Goal: Task Accomplishment & Management: Manage account settings

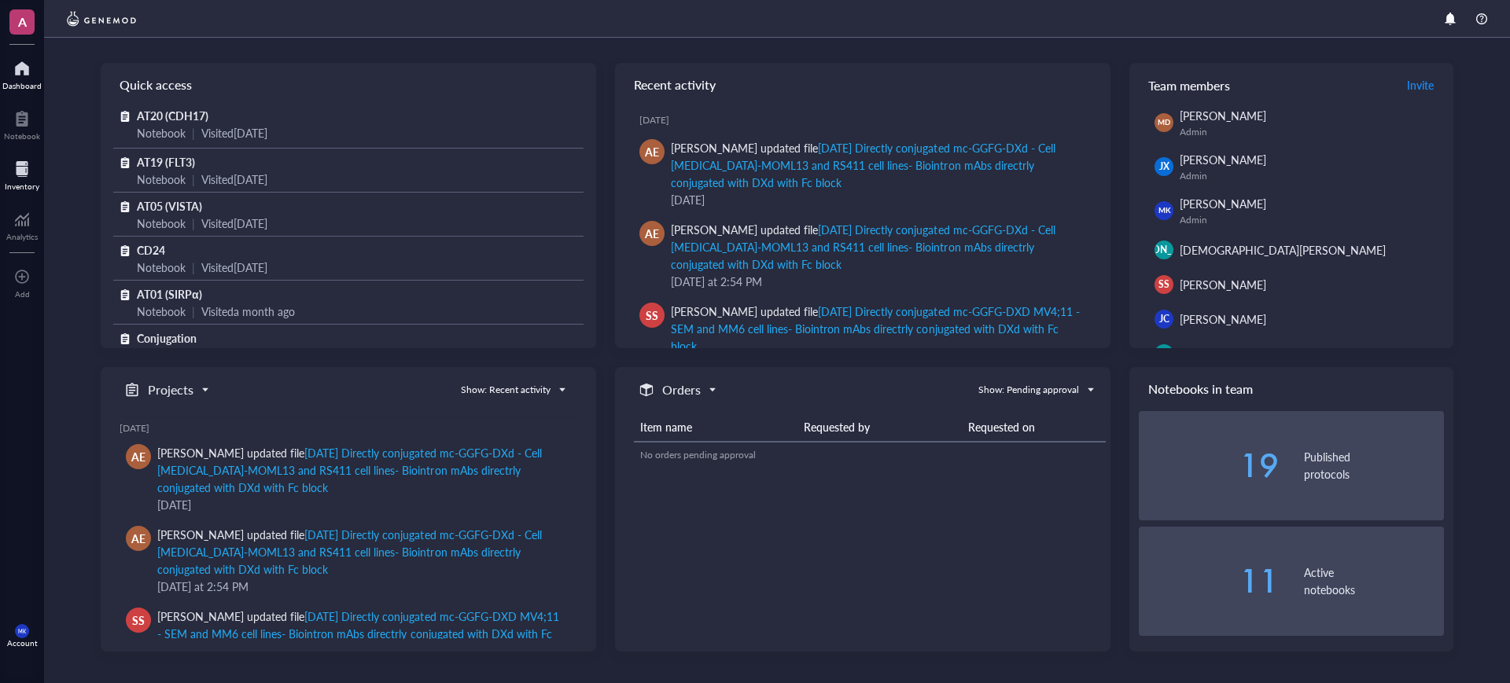
click at [33, 176] on div at bounding box center [22, 169] width 35 height 25
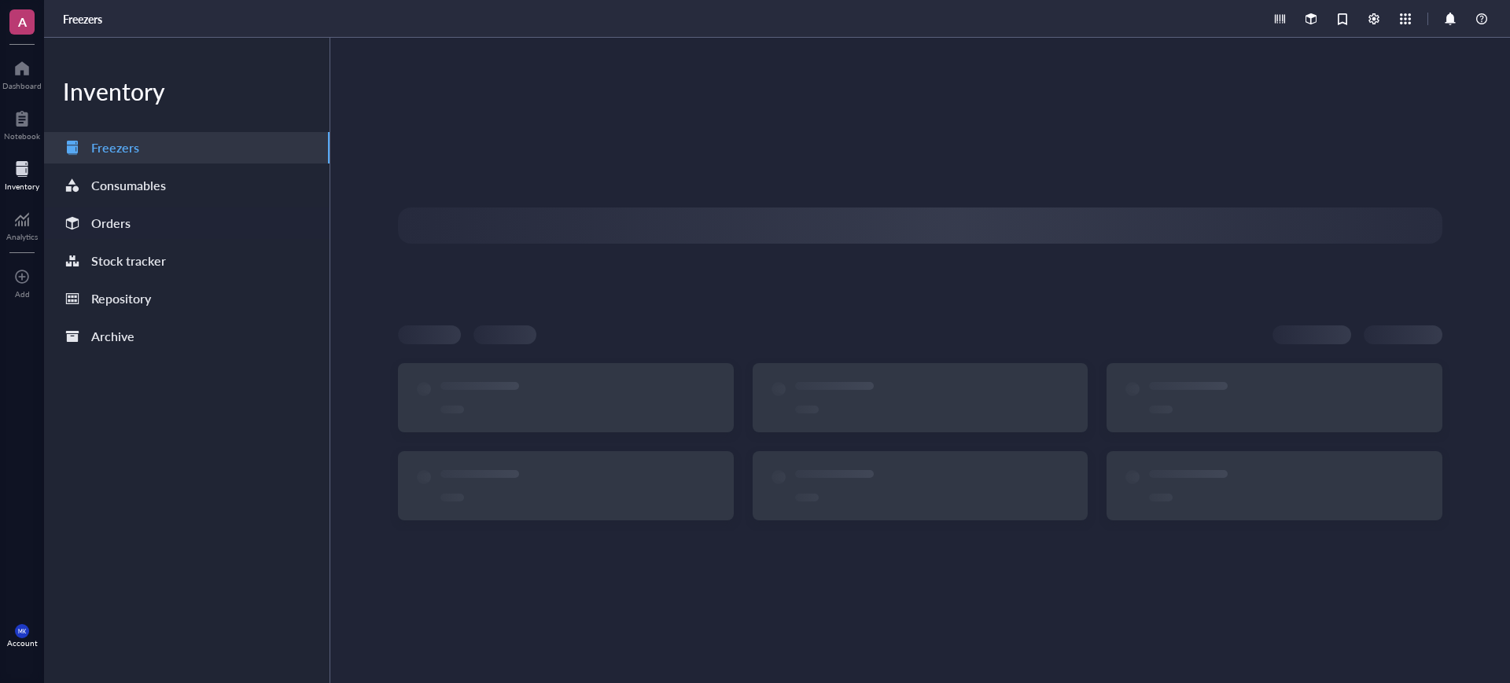
click at [120, 223] on div "Orders" at bounding box center [110, 223] width 39 height 22
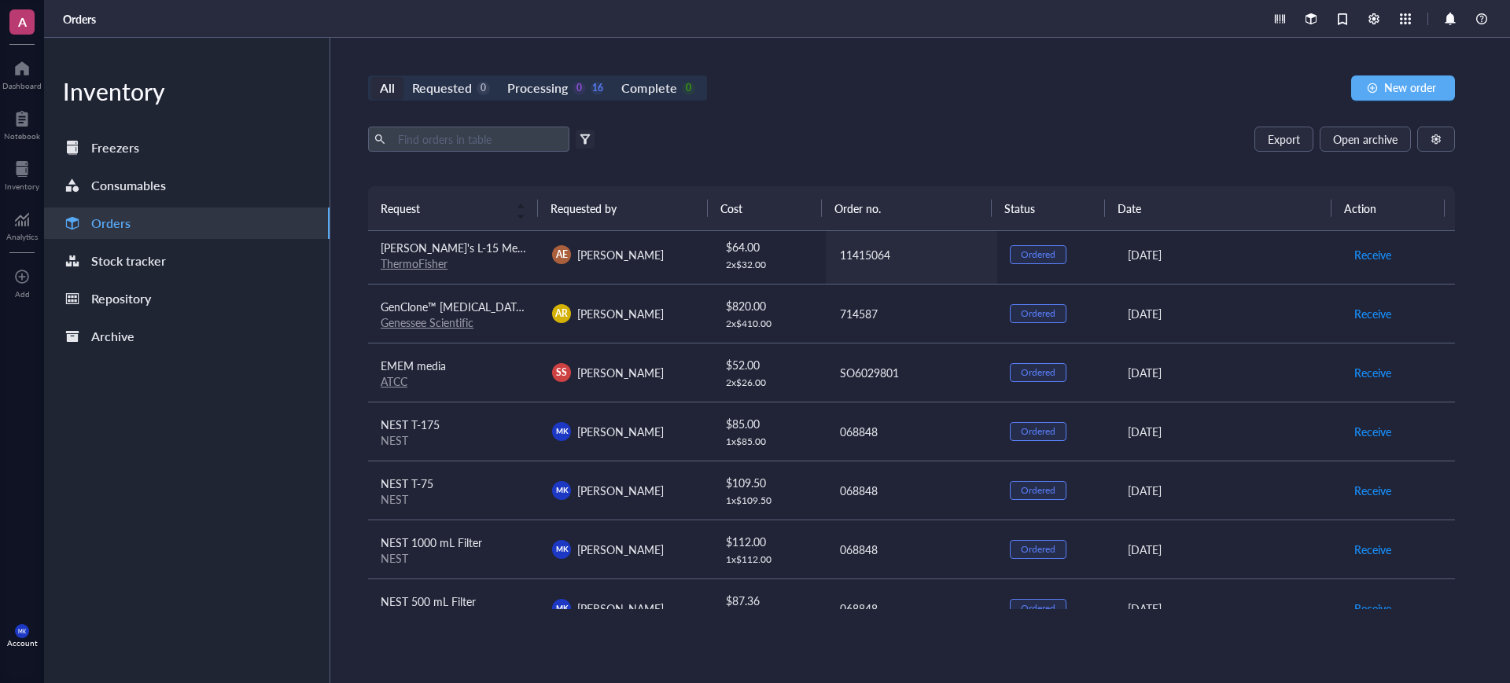
scroll to position [98, 0]
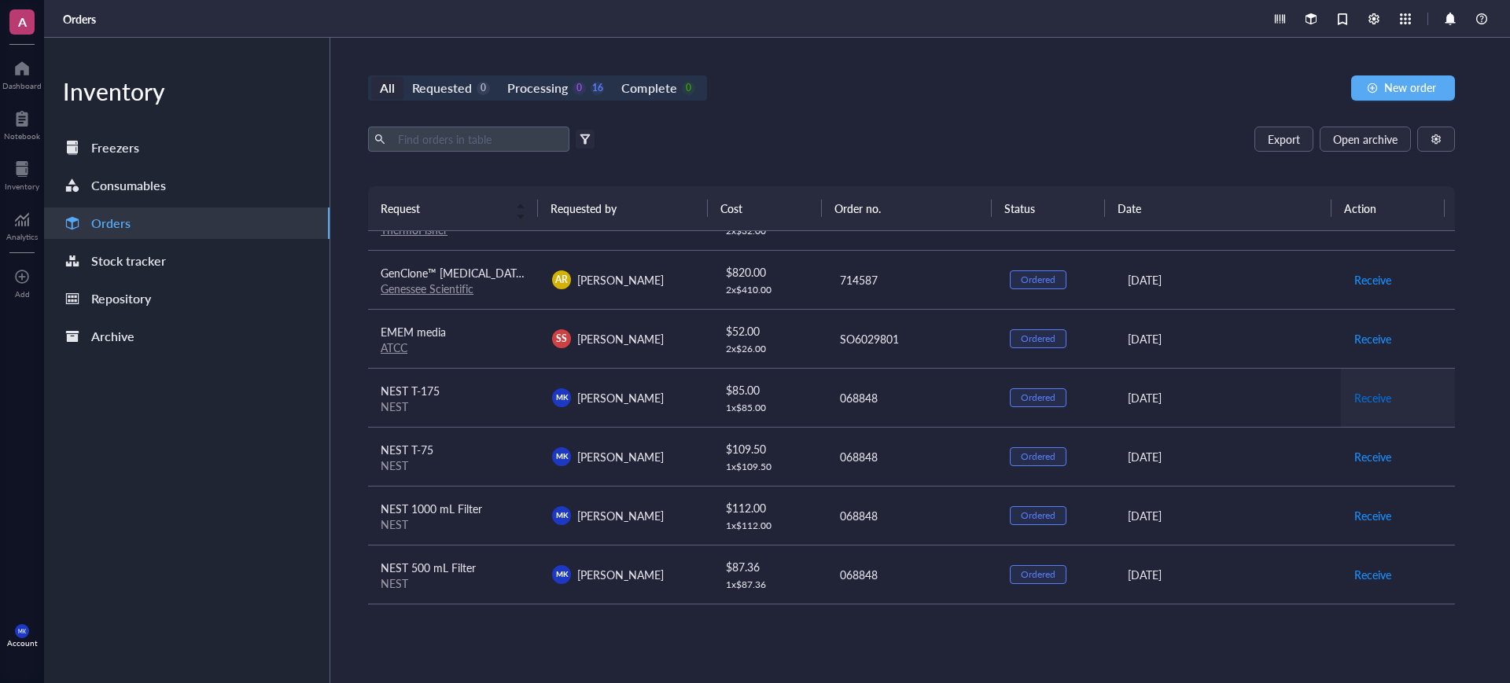
click at [1364, 399] on span "Receive" at bounding box center [1372, 397] width 37 height 17
click at [1354, 448] on span "Receive" at bounding box center [1372, 456] width 37 height 17
click at [1362, 514] on span "Receive" at bounding box center [1372, 515] width 37 height 17
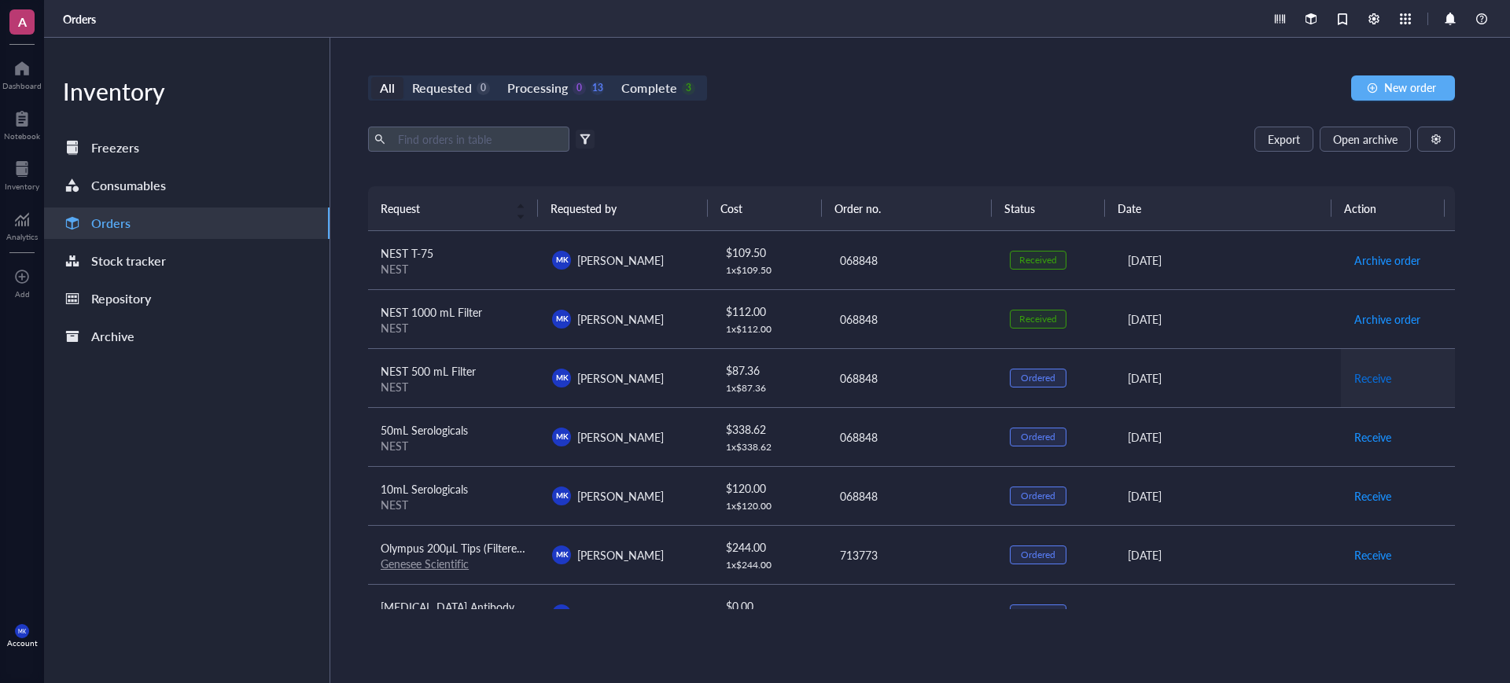
click at [1354, 383] on span "Receive" at bounding box center [1372, 378] width 37 height 17
click at [1354, 433] on span "Receive" at bounding box center [1372, 437] width 37 height 17
click at [1363, 491] on span "Receive" at bounding box center [1372, 496] width 37 height 17
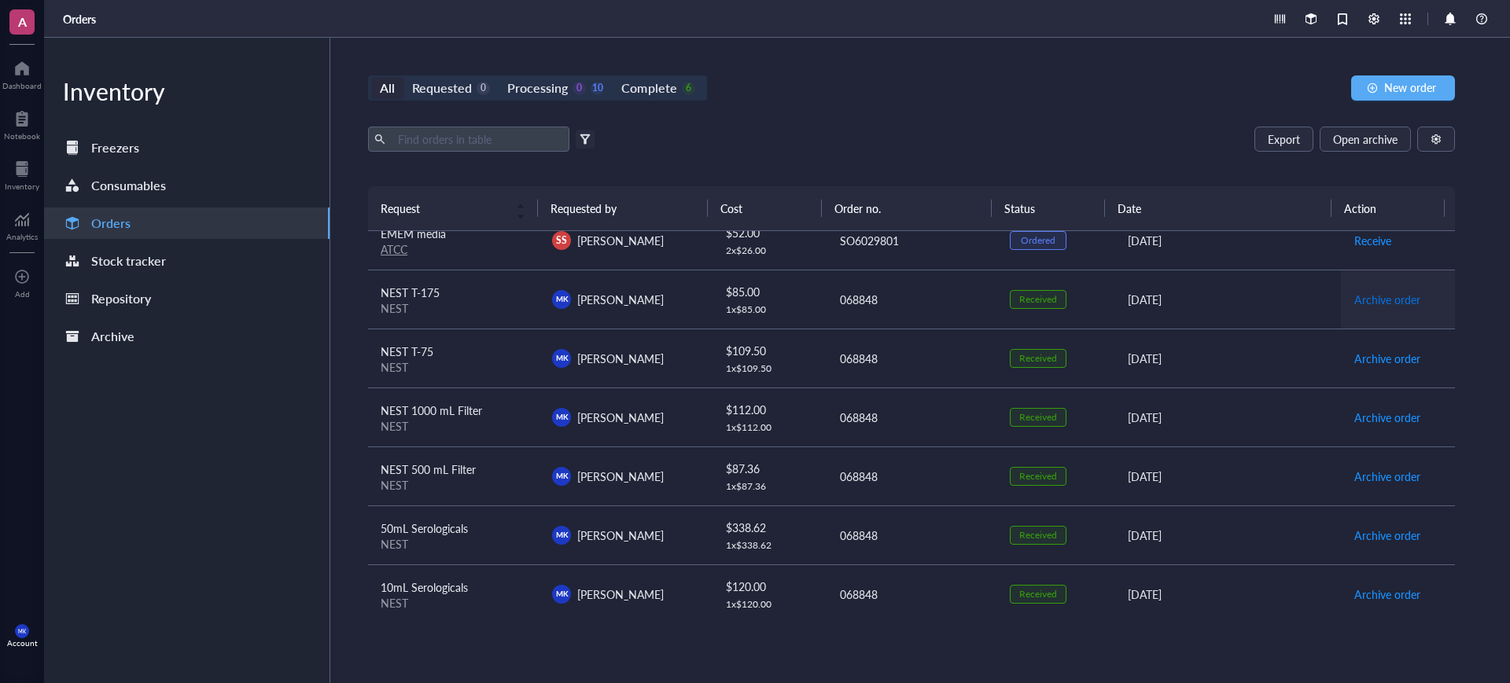
click at [1378, 303] on span "Archive order" at bounding box center [1387, 299] width 66 height 17
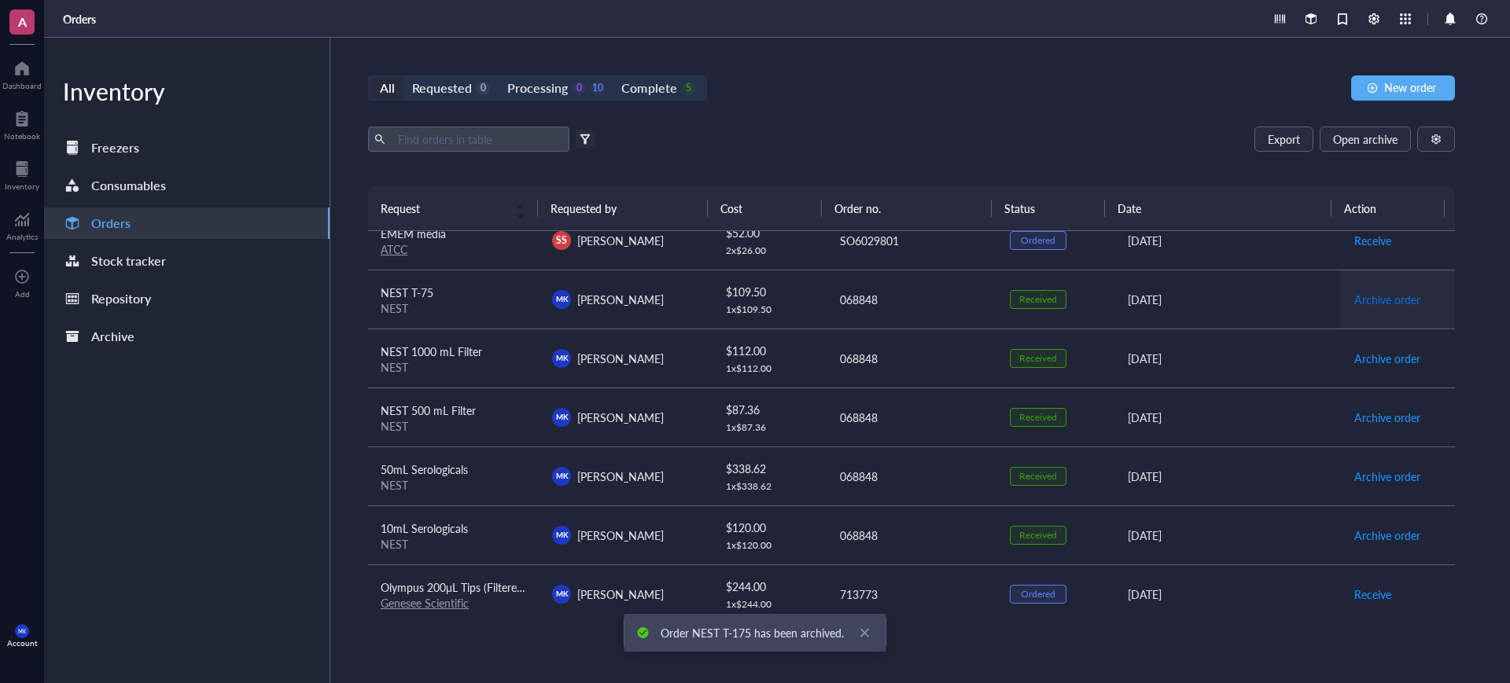
click at [1373, 303] on span "Archive order" at bounding box center [1387, 299] width 66 height 17
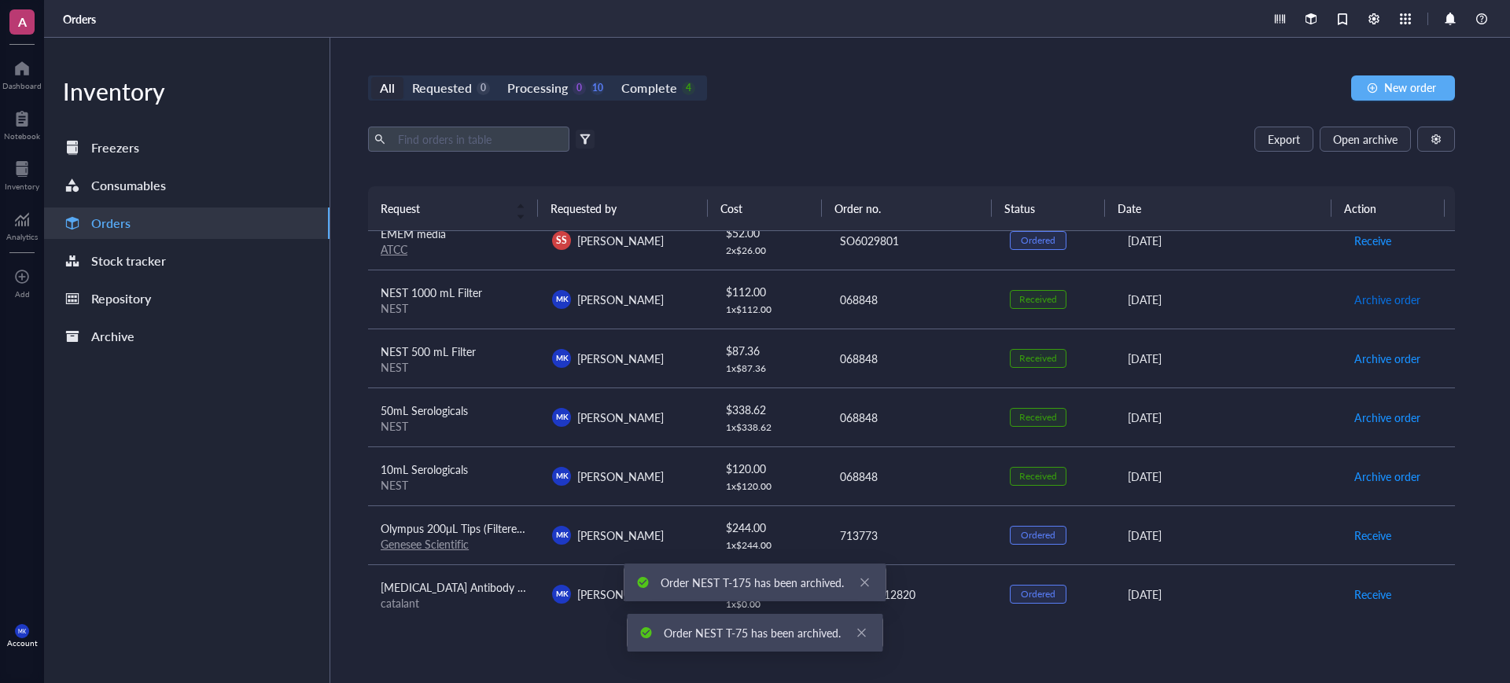
click at [1373, 303] on span "Archive order" at bounding box center [1387, 299] width 66 height 17
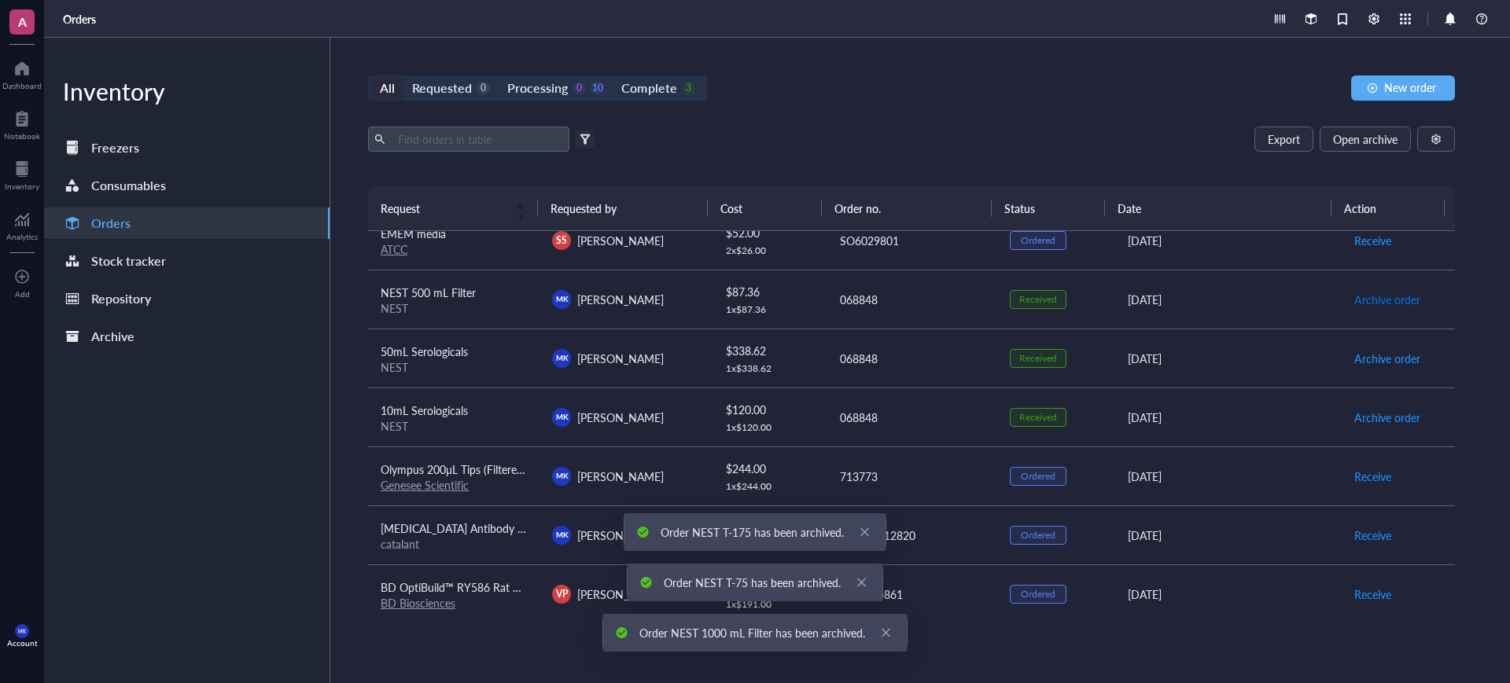
click at [1373, 303] on span "Archive order" at bounding box center [1387, 299] width 66 height 17
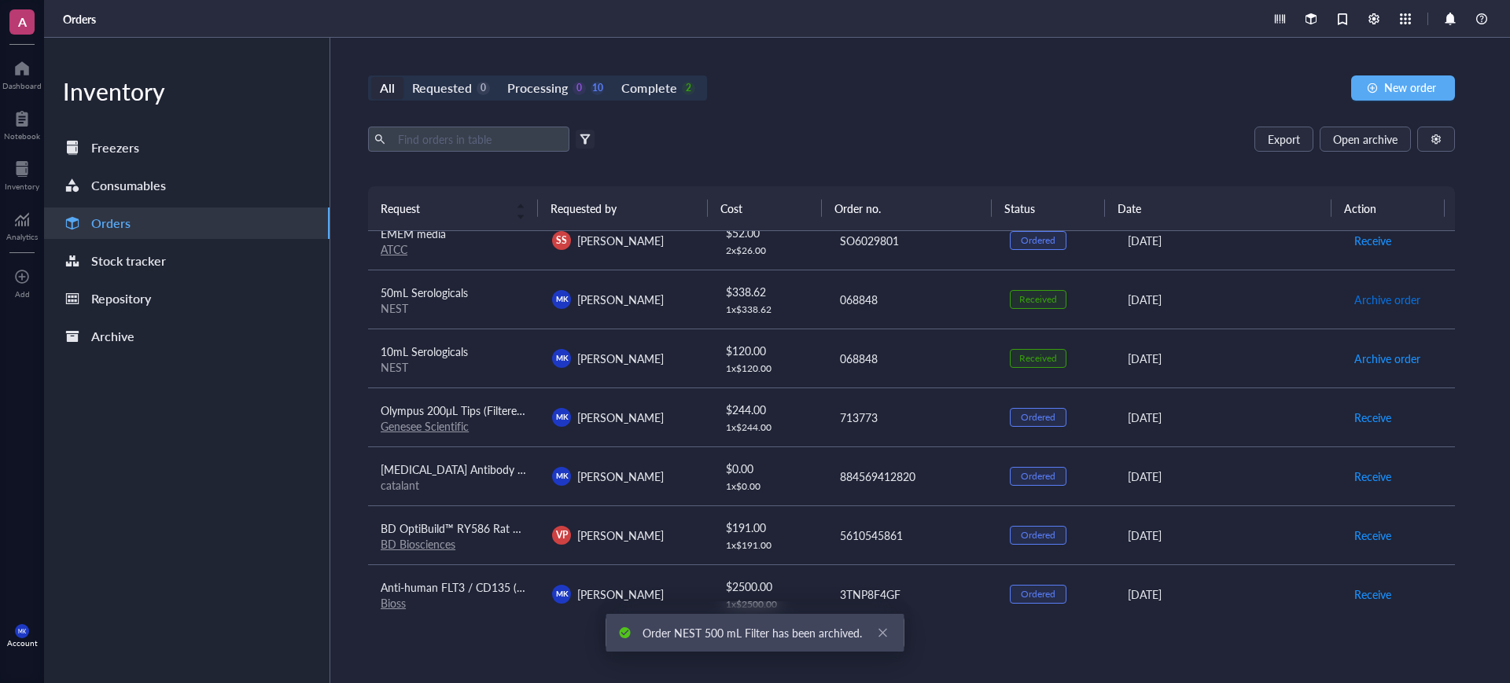
click at [1373, 303] on span "Archive order" at bounding box center [1387, 299] width 66 height 17
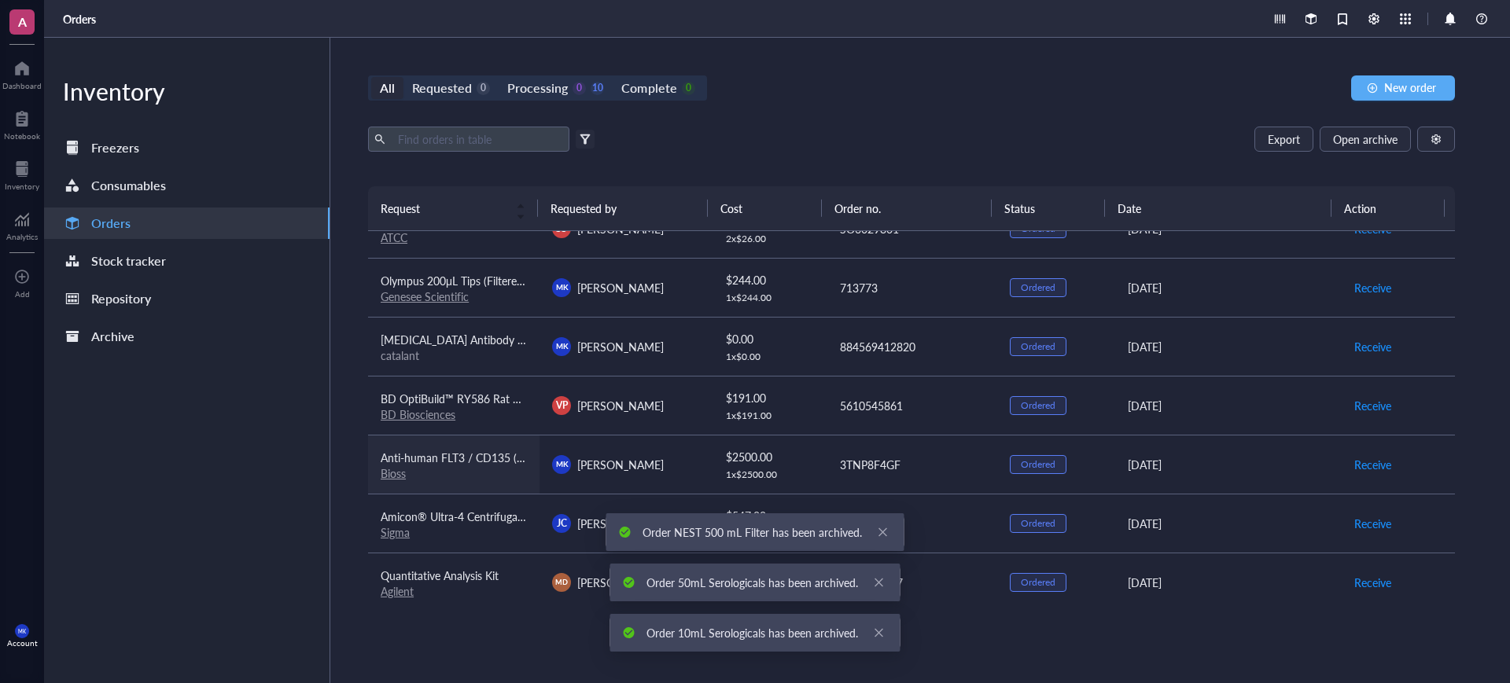
scroll to position [212, 0]
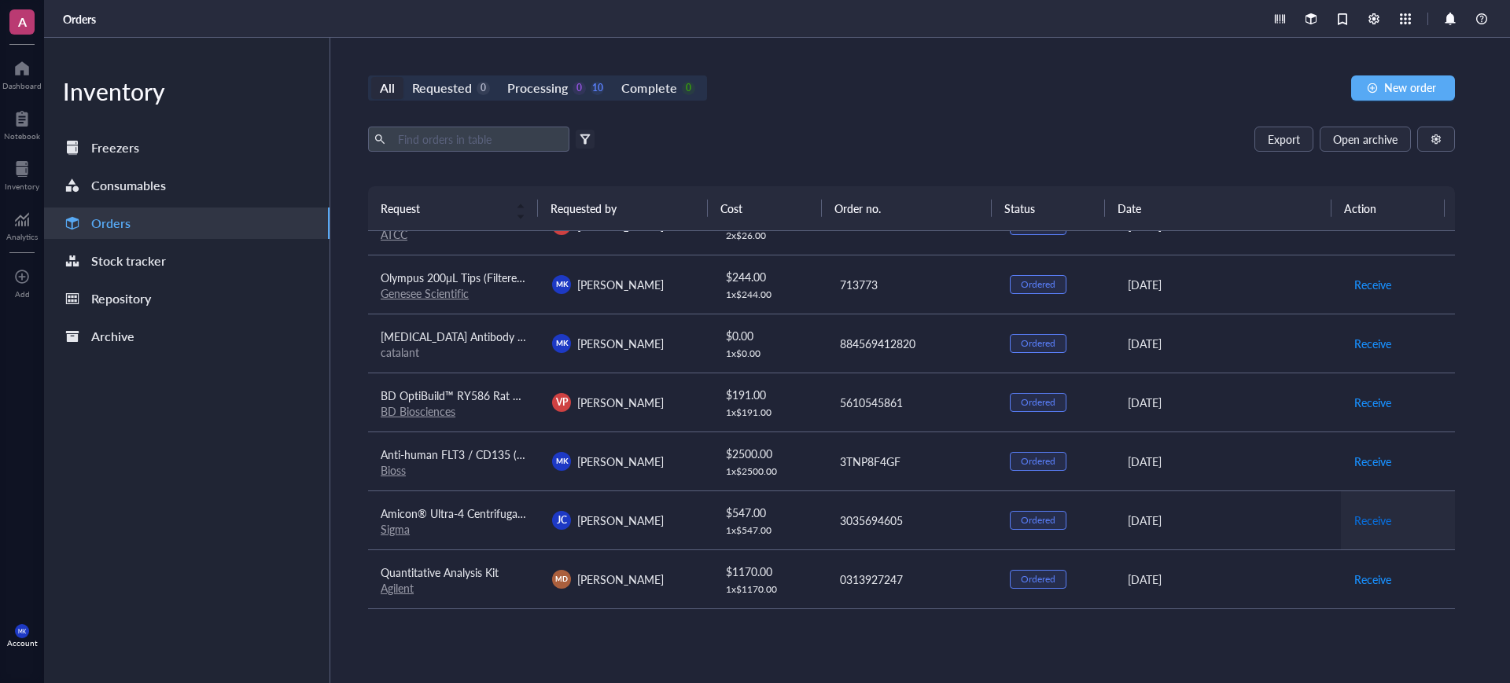
click at [1354, 520] on span "Receive" at bounding box center [1372, 520] width 37 height 17
click at [1361, 521] on span "Archive order" at bounding box center [1387, 520] width 66 height 17
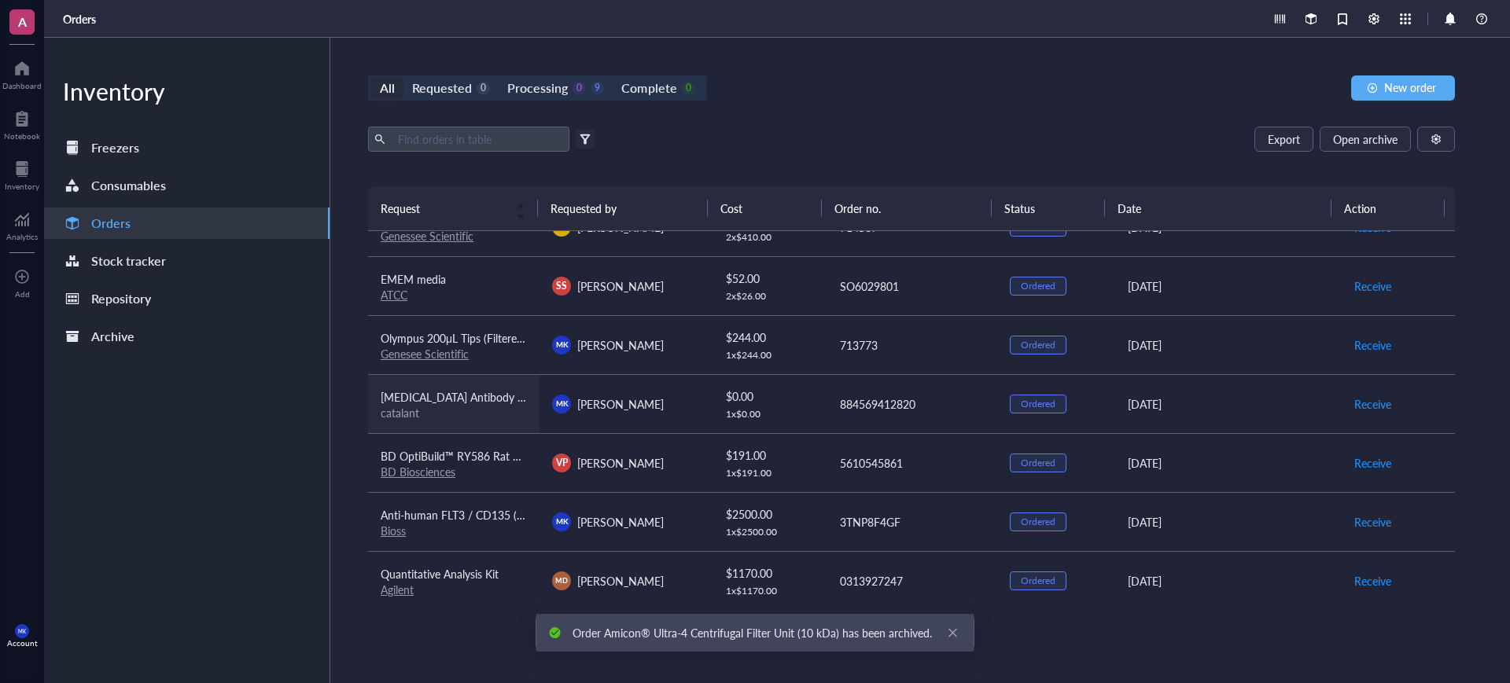
scroll to position [153, 0]
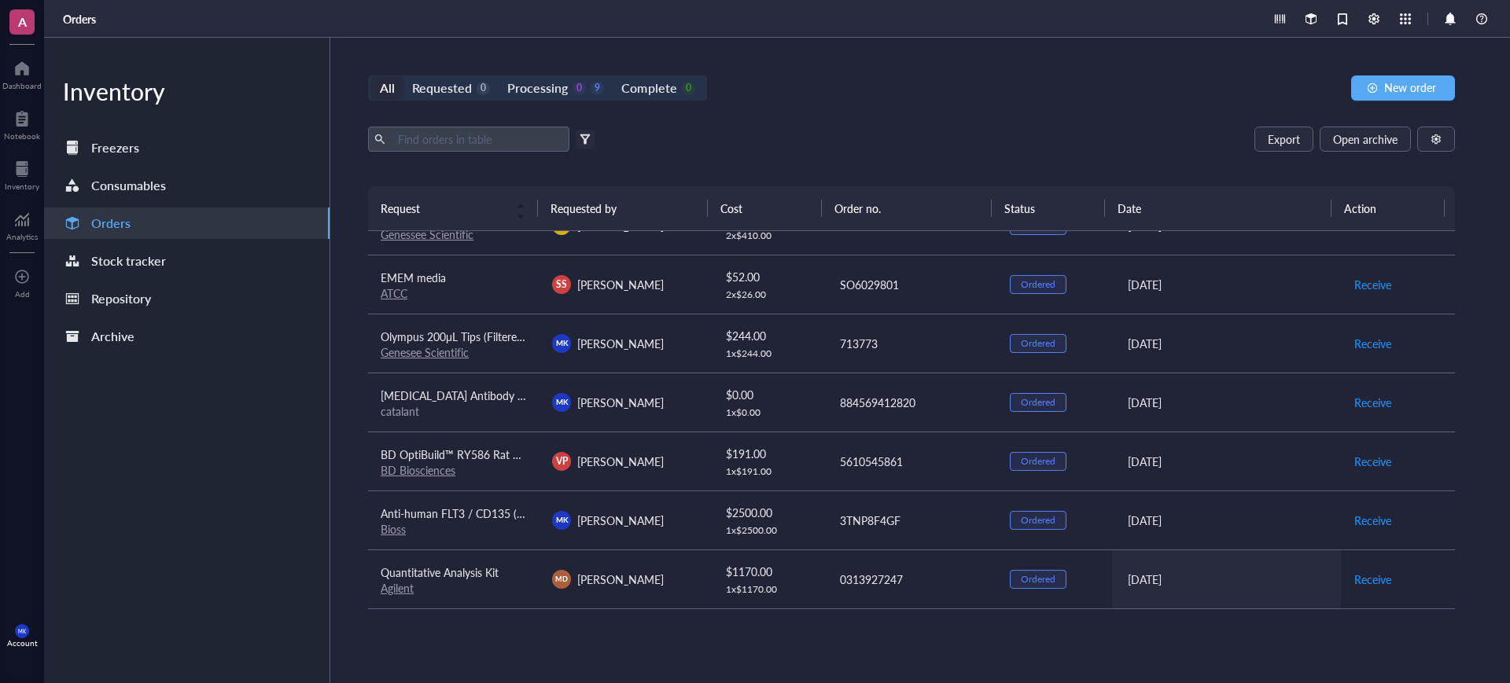
click at [1128, 578] on div "[DATE]" at bounding box center [1228, 579] width 201 height 17
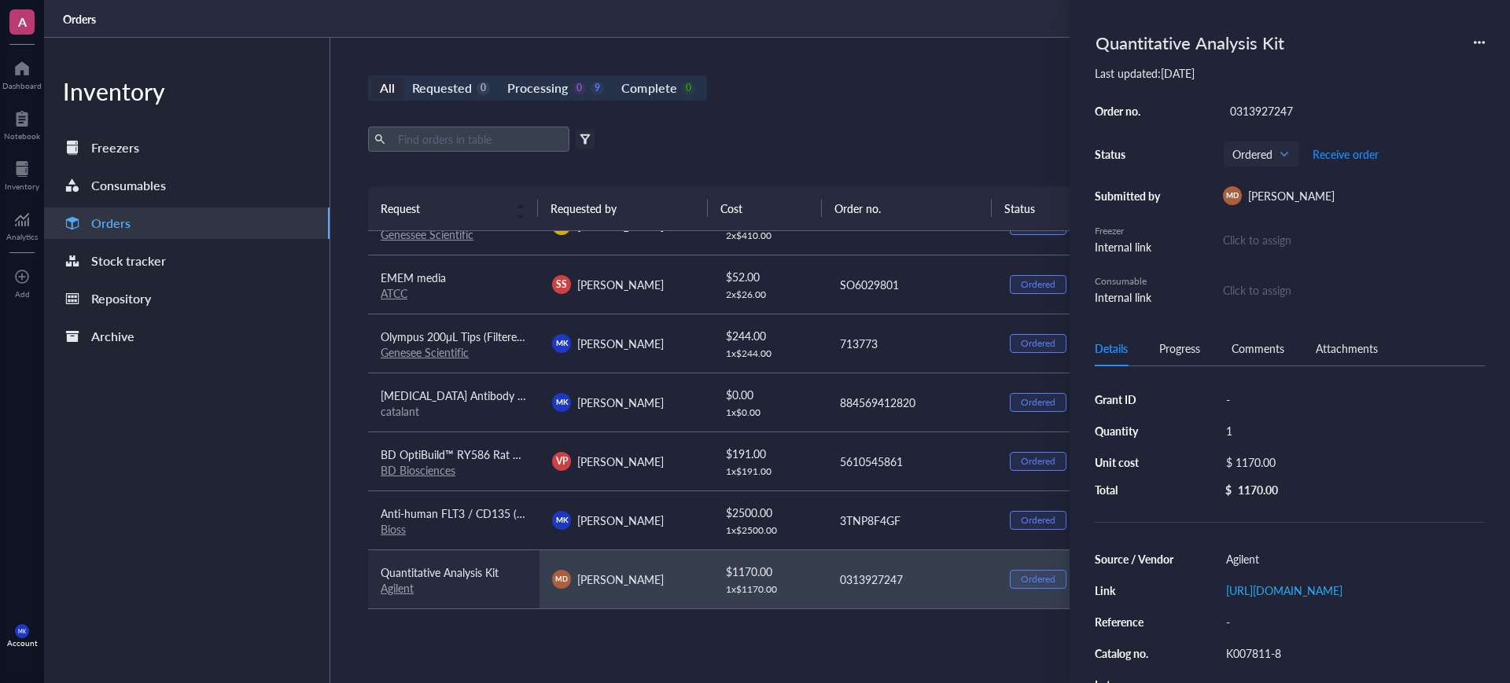
click at [392, 591] on link "Agilent" at bounding box center [397, 588] width 33 height 16
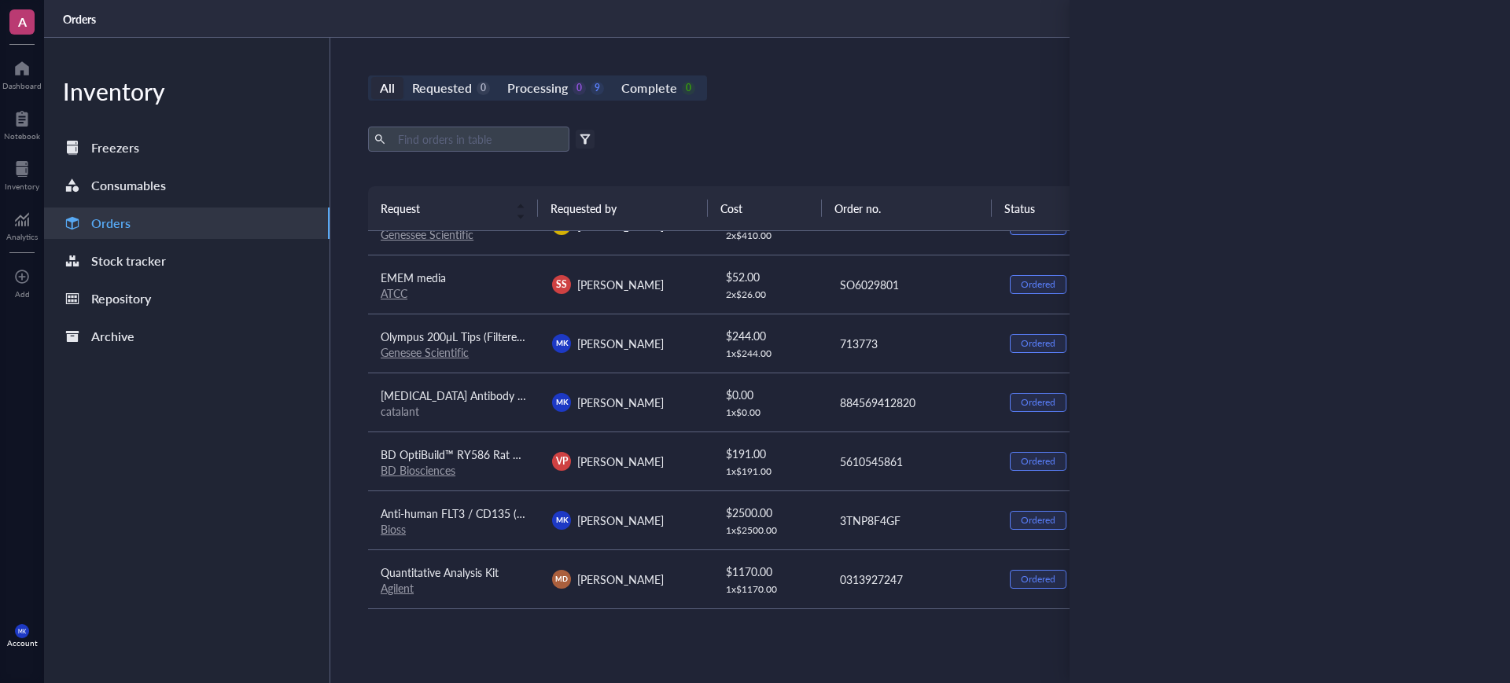
click at [1018, 23] on div "Orders" at bounding box center [777, 19] width 1466 height 38
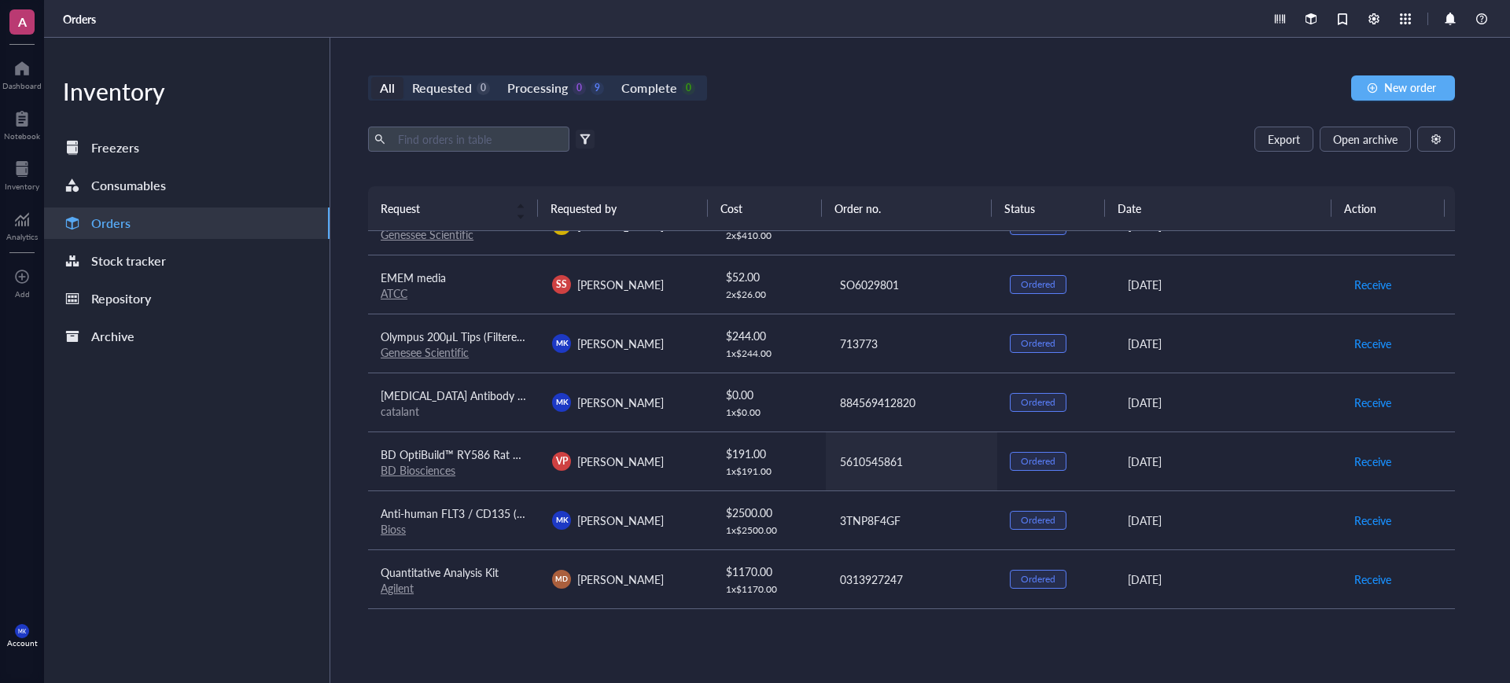
click at [955, 454] on div "5610545861" at bounding box center [912, 461] width 145 height 17
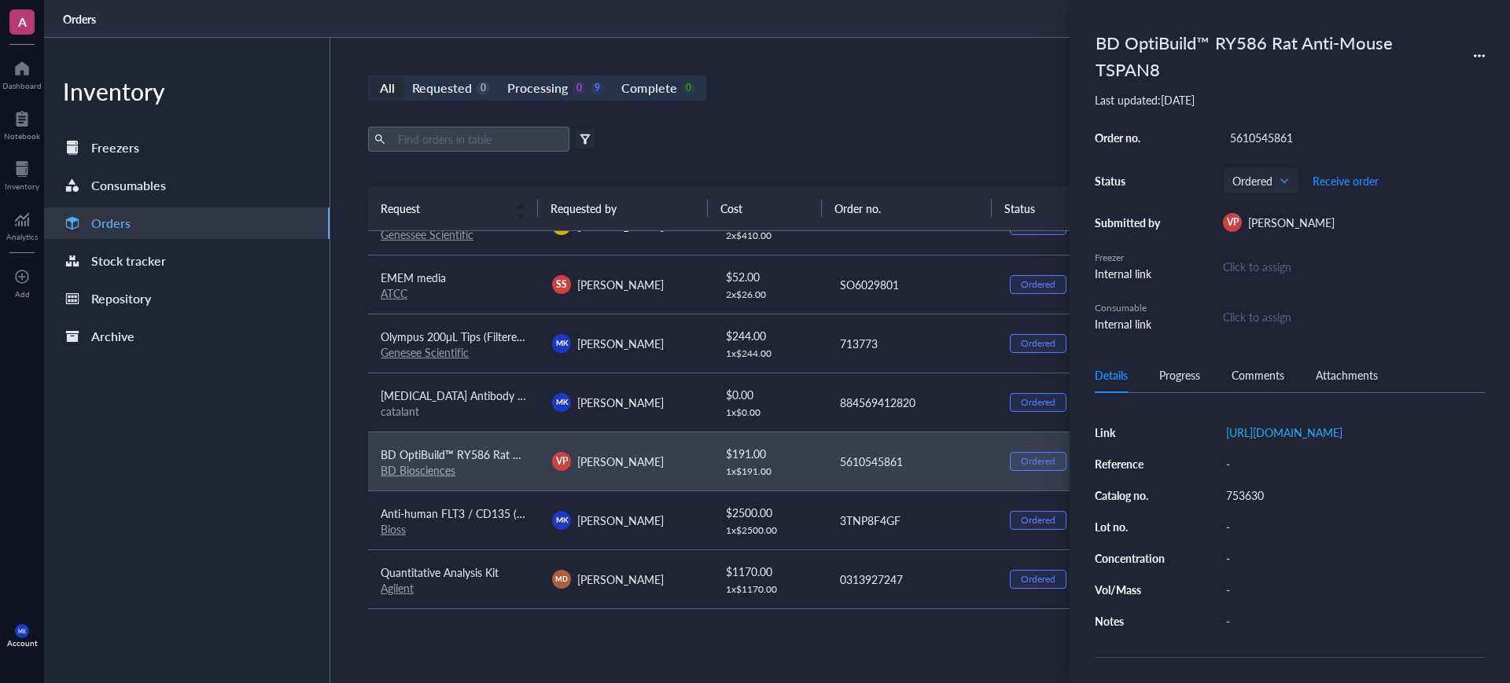
scroll to position [197, 0]
click at [904, 136] on div "Export Open archive" at bounding box center [911, 139] width 1087 height 25
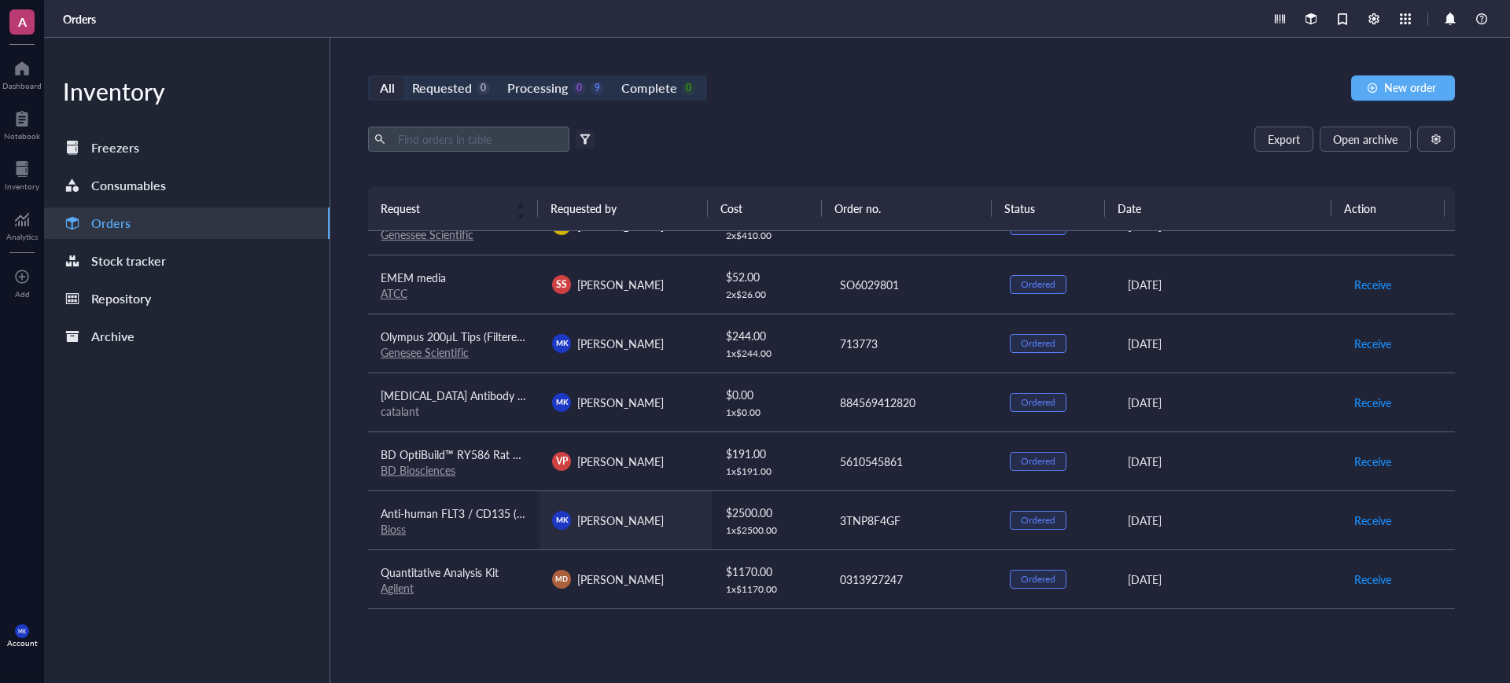
click at [690, 516] on div "[PERSON_NAME] [PERSON_NAME]" at bounding box center [625, 520] width 146 height 19
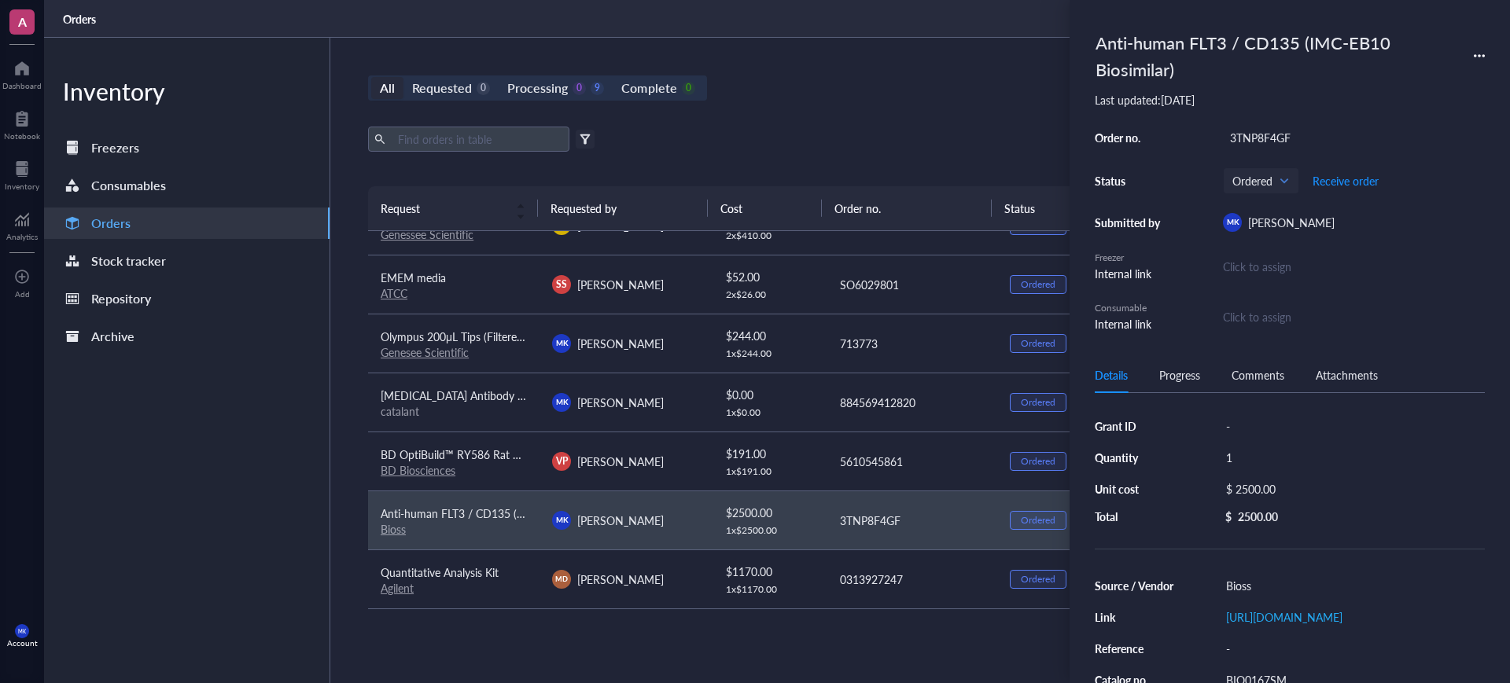
click at [926, 96] on div "All Requested 0 Processing 0 9 Complete 0 New order" at bounding box center [911, 88] width 1087 height 25
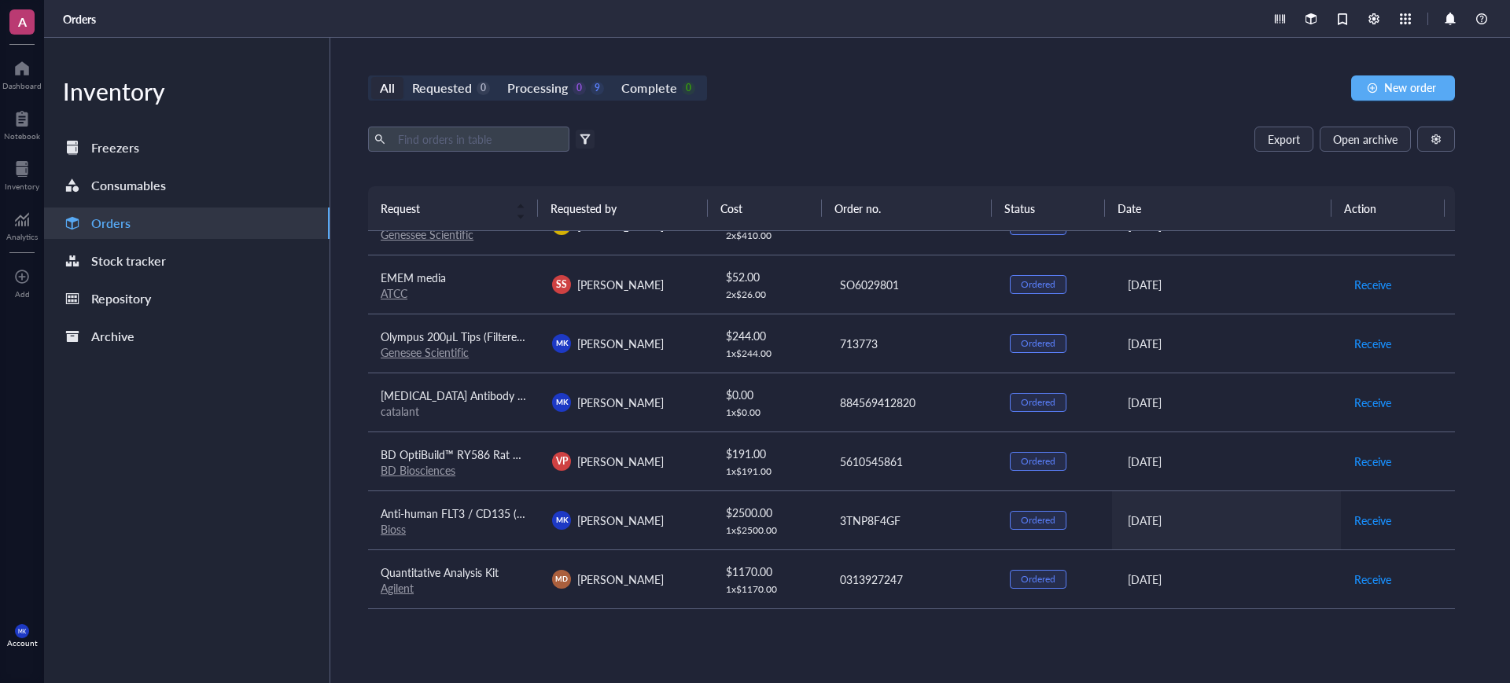
click at [1249, 521] on div "[DATE]" at bounding box center [1228, 520] width 201 height 17
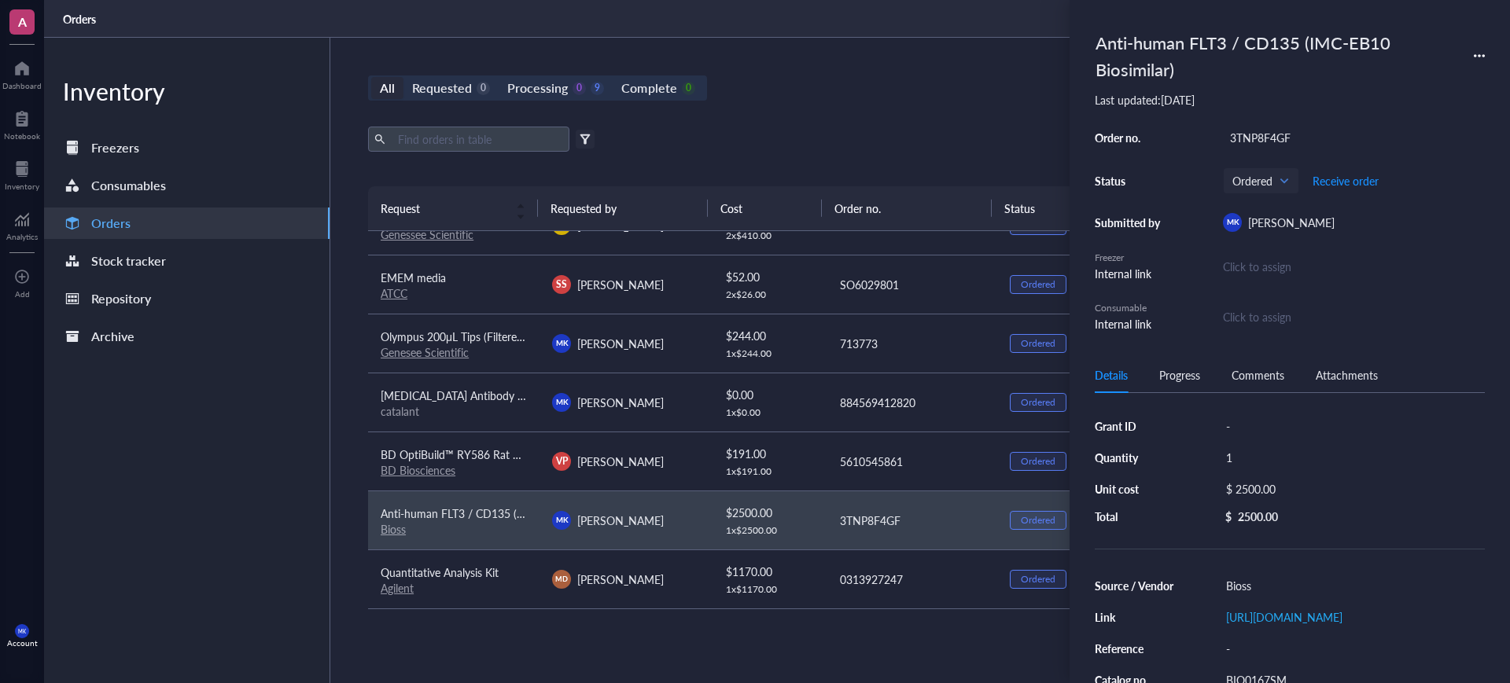
click at [1010, 158] on div "Export Open archive Filter by: Requester Requested on Source / Vendor Last upda…" at bounding box center [911, 157] width 1087 height 60
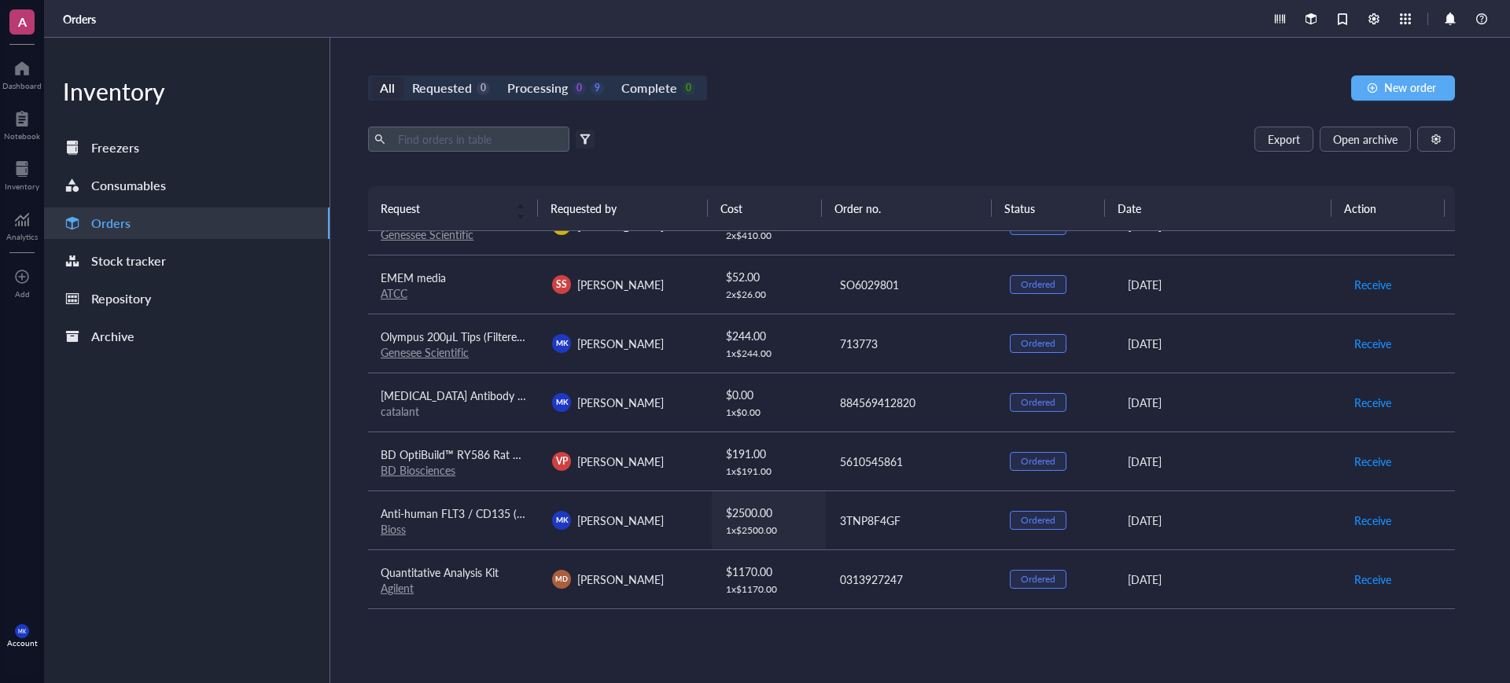
click at [814, 510] on td "$ 2500.00 1 x $ 2500.00" at bounding box center [769, 520] width 115 height 59
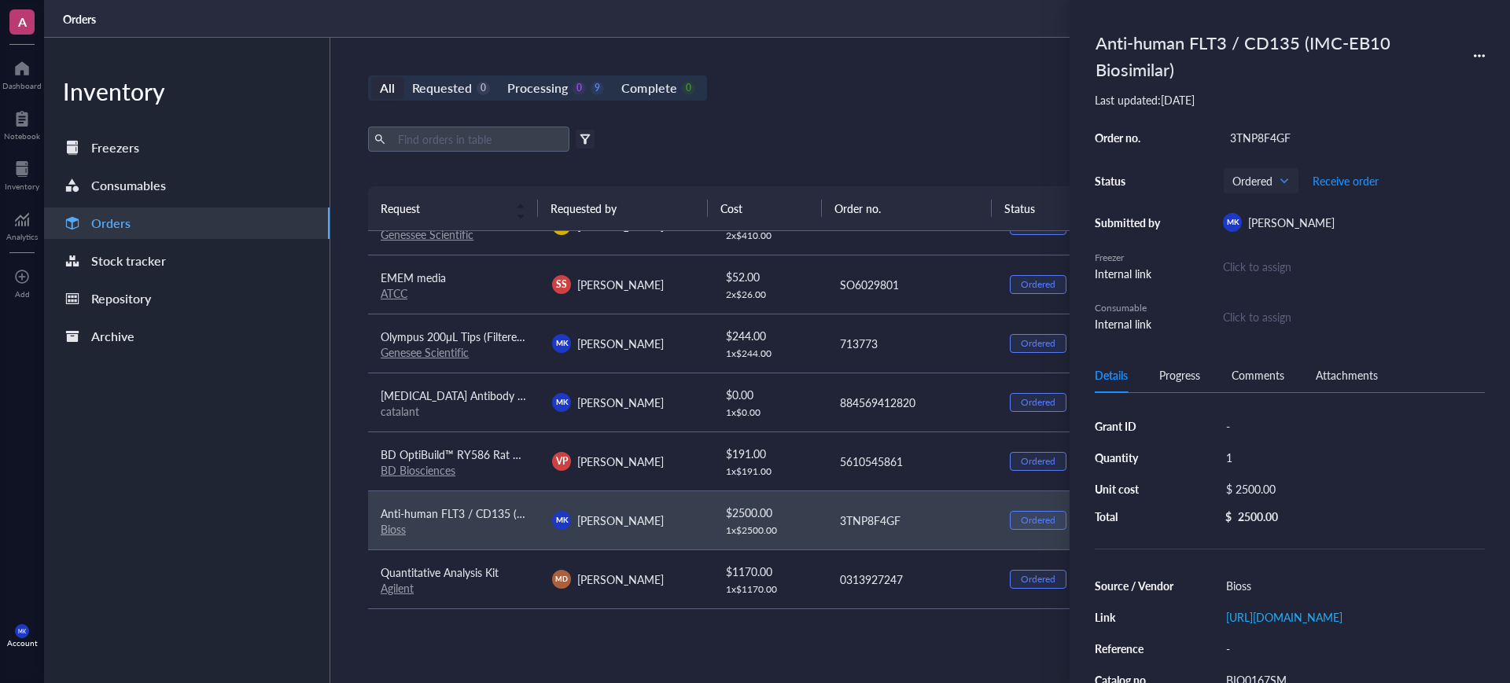
click at [942, 105] on div "All Requested 0 Processing 0 9 Complete 0 New order Export Open archive Filter …" at bounding box center [911, 361] width 1162 height 646
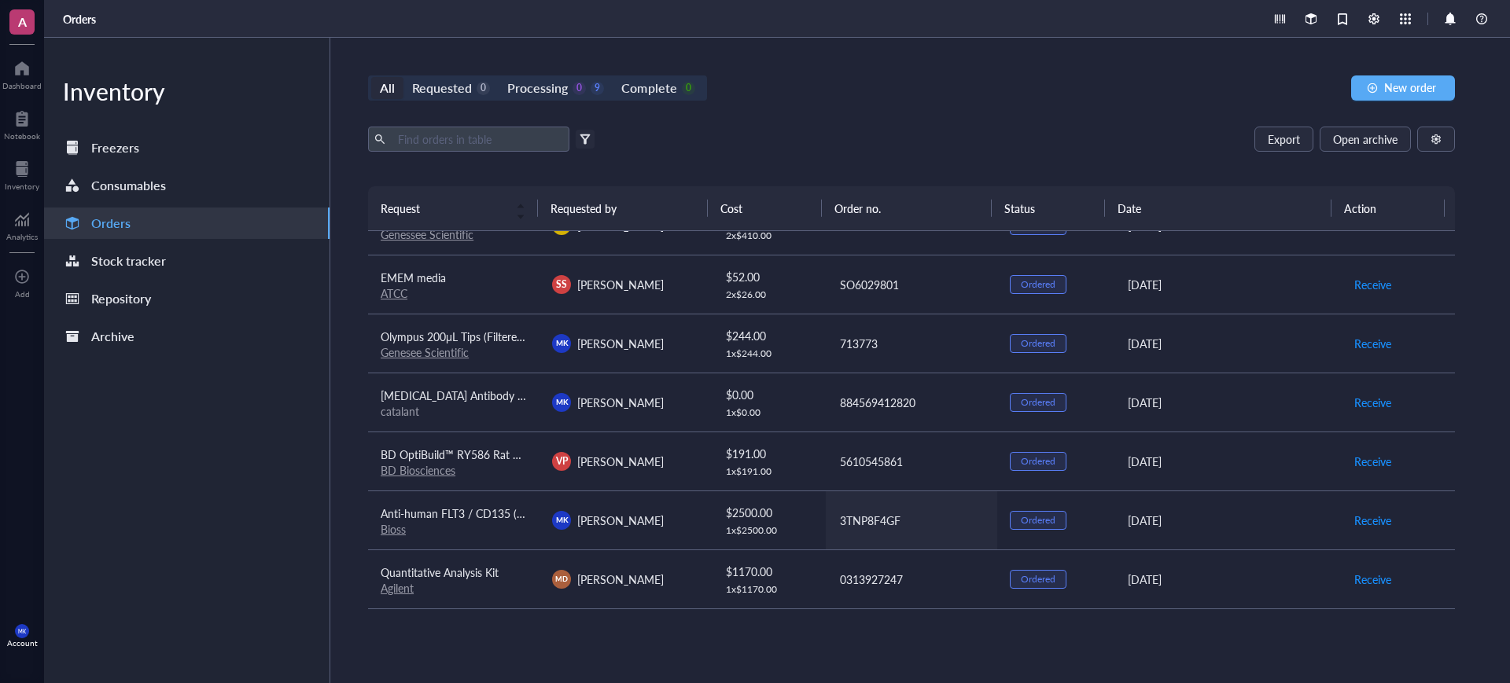
click at [890, 529] on td "3TNP8F4GF" at bounding box center [911, 520] width 171 height 59
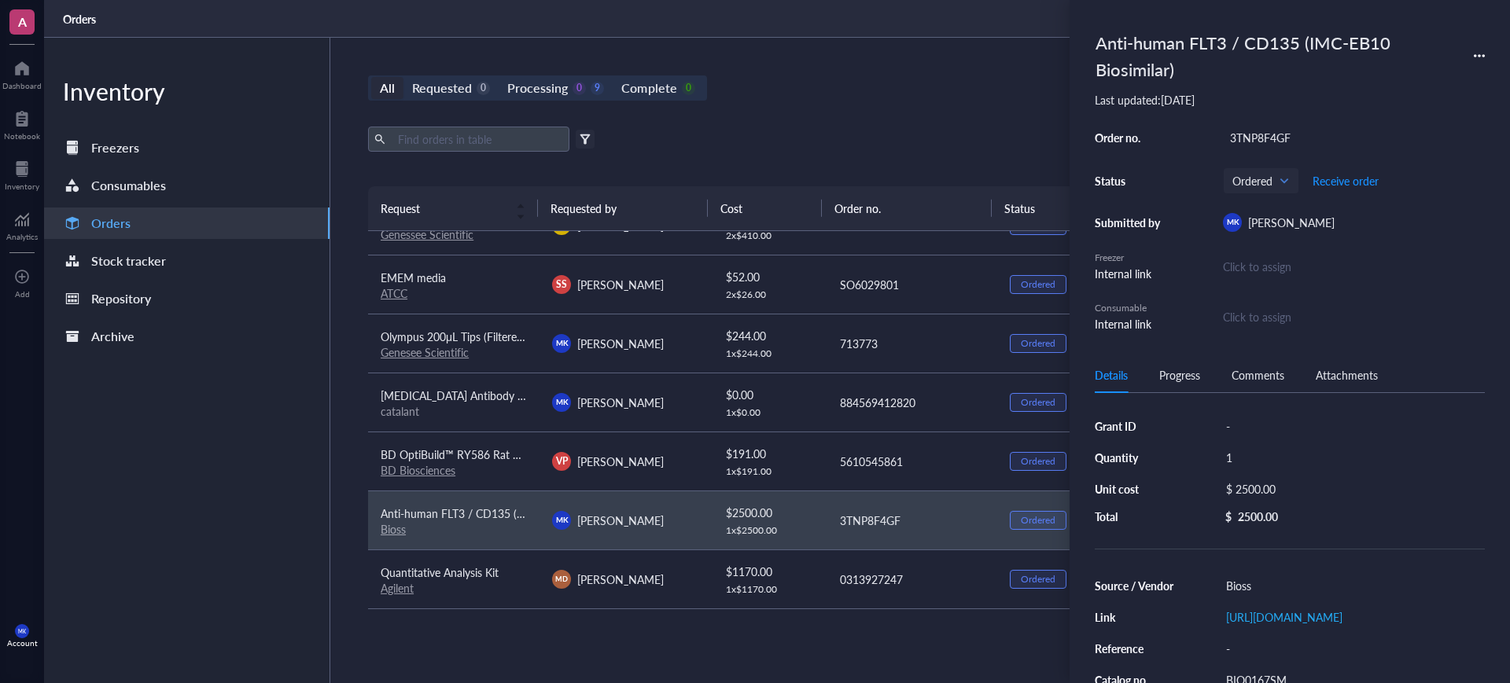
click at [1291, 146] on div "3TNP8F4GF" at bounding box center [1354, 138] width 262 height 22
